Goal: Task Accomplishment & Management: Manage account settings

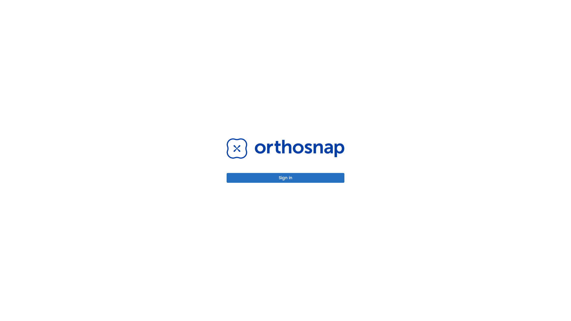
click at [286, 178] on button "Sign in" at bounding box center [286, 178] width 118 height 10
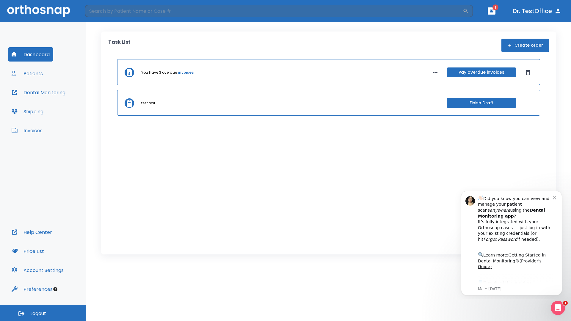
click at [43, 313] on span "Logout" at bounding box center [38, 313] width 16 height 7
